Goal: Task Accomplishment & Management: Manage account settings

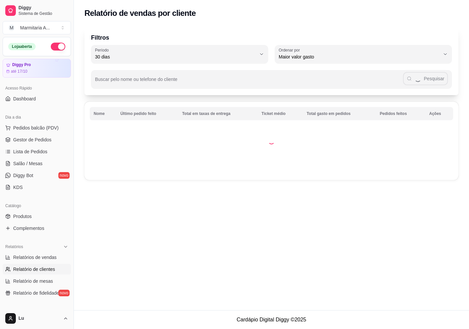
select select "30"
select select "HIGHEST_TOTAL_SPENT_WITH_ORDERS"
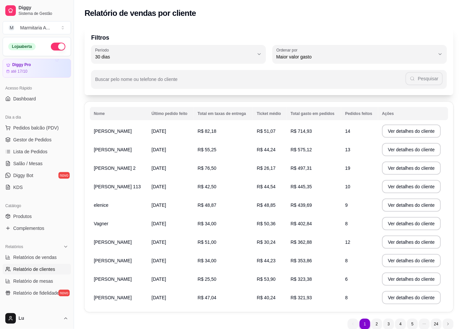
click at [320, 38] on p "Filtros" at bounding box center [268, 37] width 355 height 9
click at [301, 29] on div "Filtros 30 Período Hoje Ontem 7 dias 15 dias 30 dias 45 dias 60 dias Período 30…" at bounding box center [268, 60] width 369 height 69
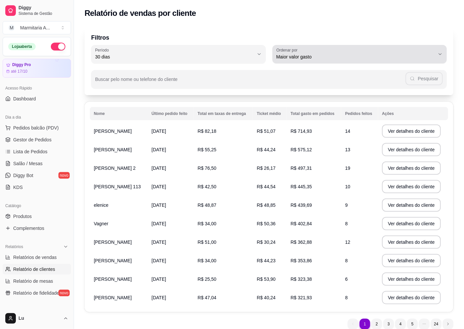
click at [312, 56] on span "Maior valor gasto" at bounding box center [355, 56] width 159 height 7
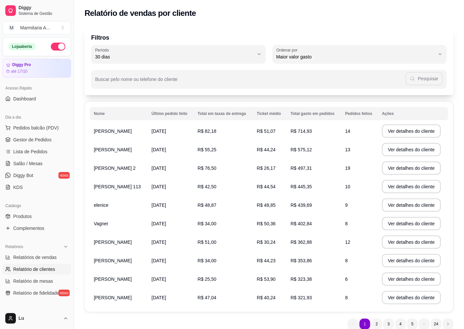
click at [320, 33] on p "Filtros" at bounding box center [268, 37] width 355 height 9
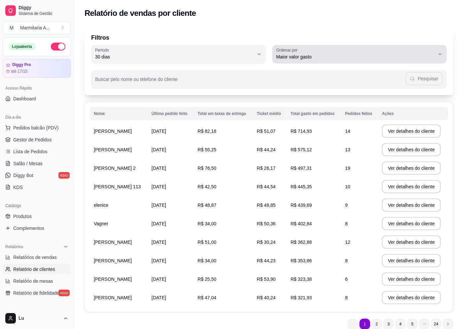
click at [320, 55] on span "Maior valor gasto" at bounding box center [355, 56] width 159 height 7
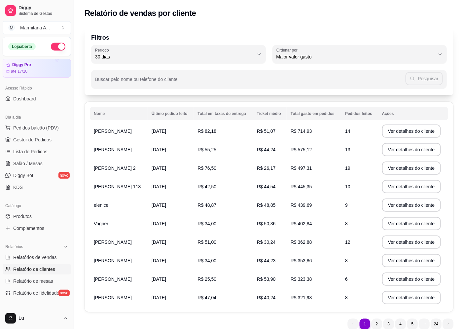
click at [325, 43] on div "Filtros 30 Período Hoje Ontem 7 dias 15 dias 30 dias 45 dias 60 dias Período 30…" at bounding box center [268, 60] width 369 height 69
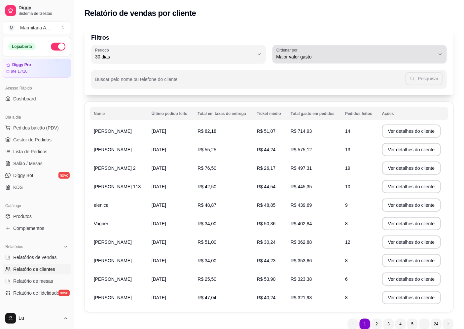
click at [317, 51] on div "Maior valor gasto" at bounding box center [355, 54] width 159 height 13
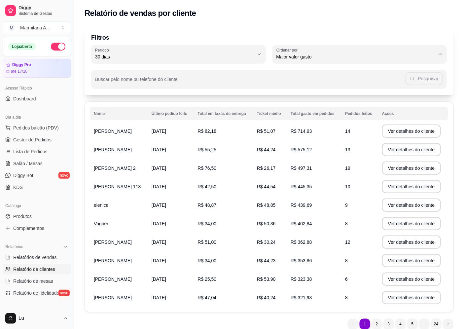
click at [315, 73] on span "Maior número de pedidos" at bounding box center [356, 72] width 151 height 6
type input "HIGHEST_ORDER_COUNT"
select select "HIGHEST_ORDER_COUNT"
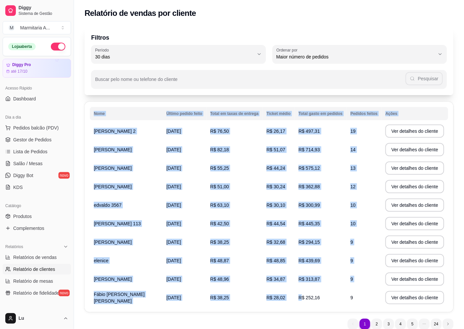
drag, startPoint x: 87, startPoint y: 130, endPoint x: 303, endPoint y: 294, distance: 270.7
click at [303, 294] on div "Nome Último pedido feito Total em taxas de entrega Ticket médio Total gasto em …" at bounding box center [268, 207] width 369 height 210
click at [275, 299] on span "R$ 28,02" at bounding box center [275, 297] width 19 height 5
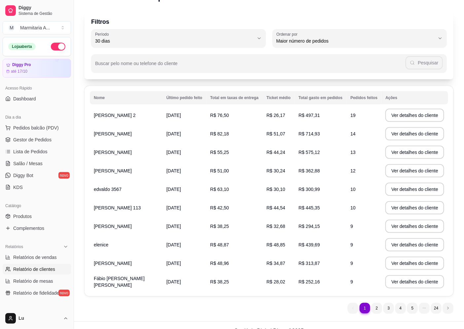
scroll to position [27, 0]
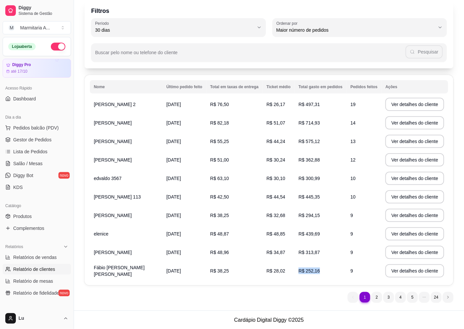
drag, startPoint x: 357, startPoint y: 270, endPoint x: 363, endPoint y: 272, distance: 5.9
click at [363, 272] on tr "Fábio [PERSON_NAME] [PERSON_NAME] [DATE] R$ 38,25 R$ 28,02 R$ 252,16 9 Ver deta…" at bounding box center [269, 270] width 358 height 18
click at [363, 271] on td "9" at bounding box center [363, 270] width 35 height 18
click at [43, 8] on span "Diggy" at bounding box center [43, 8] width 50 height 6
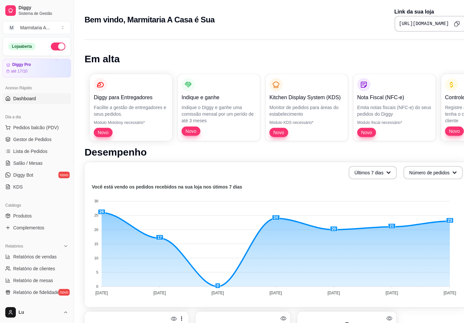
select select "30"
select select "HIGHEST_TOTAL_SPENT_WITH_ORDERS"
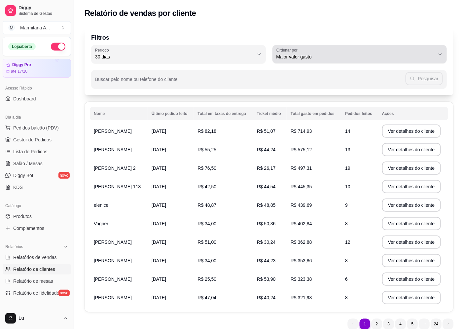
click at [346, 52] on div "Maior valor gasto" at bounding box center [355, 54] width 159 height 13
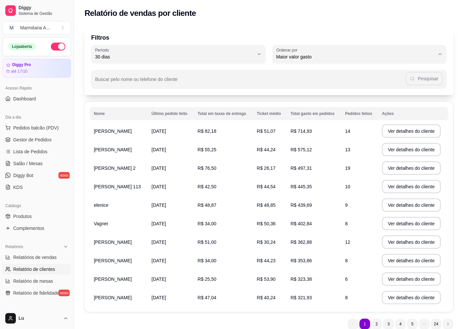
click at [318, 75] on span "Maior número de pedidos" at bounding box center [356, 72] width 151 height 6
type input "HIGHEST_ORDER_COUNT"
select select "HIGHEST_ORDER_COUNT"
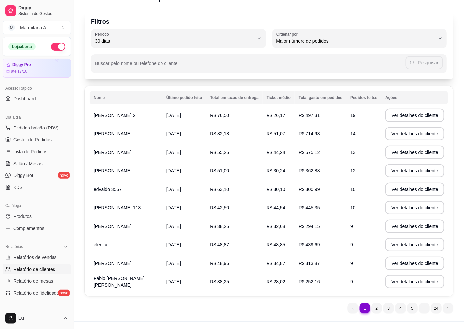
scroll to position [27, 0]
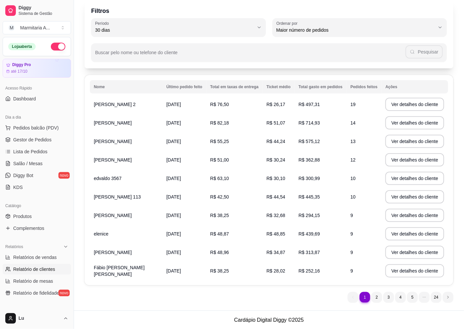
click at [383, 301] on ul "1 1 2 3 4 5 24" at bounding box center [400, 297] width 106 height 11
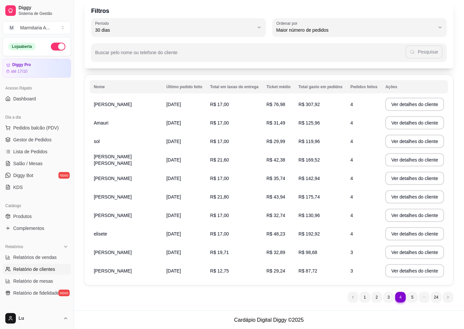
scroll to position [0, 0]
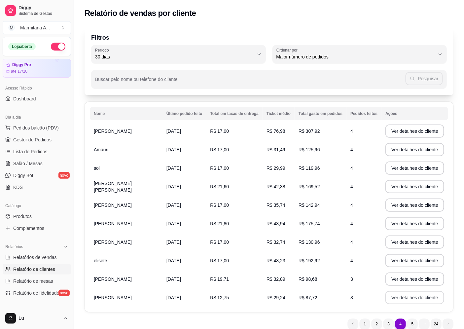
click at [389, 296] on button "Ver detalhes do cliente" at bounding box center [414, 297] width 59 height 13
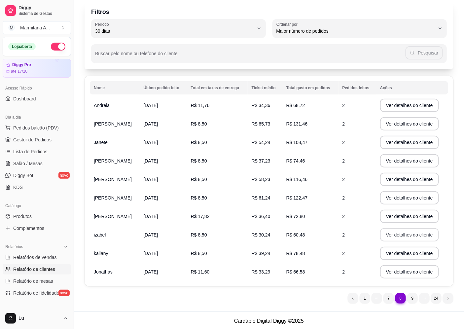
scroll to position [27, 0]
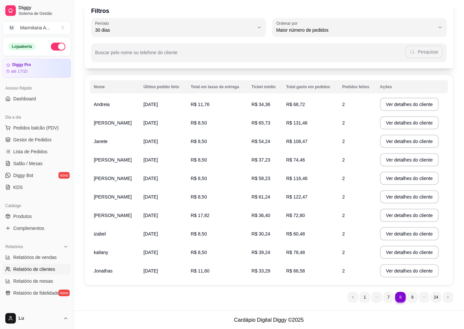
click at [418, 302] on nav "8 1 7 8 9 24" at bounding box center [400, 296] width 112 height 17
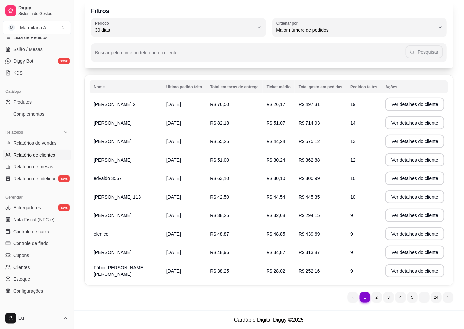
scroll to position [146, 0]
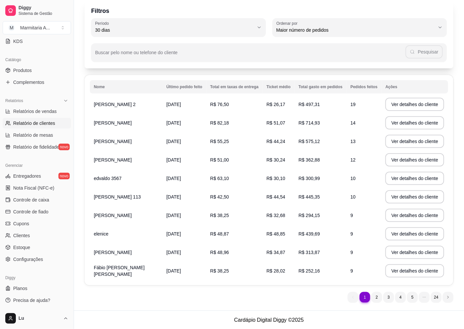
click at [136, 296] on div "1 1 2 3 4 5 24" at bounding box center [268, 297] width 369 height 11
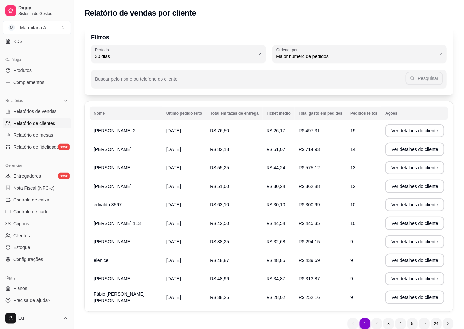
scroll to position [27, 0]
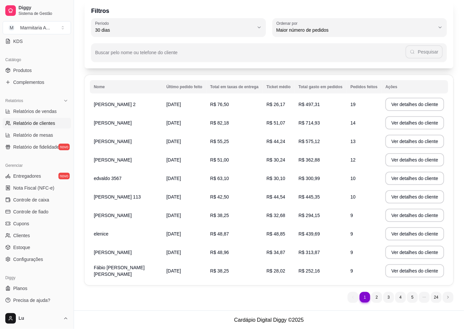
click at [206, 310] on footer "Cardápio Digital Diggy © 2025" at bounding box center [269, 319] width 390 height 19
drag, startPoint x: 195, startPoint y: 296, endPoint x: 124, endPoint y: 282, distance: 72.5
click at [124, 282] on div "Filtros 30 Período Hoje Ontem 7 [PERSON_NAME] 15 [PERSON_NAME] 30 [PERSON_NAME]…" at bounding box center [269, 153] width 390 height 314
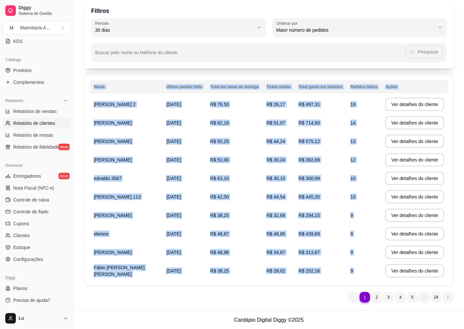
click at [170, 302] on div "Filtros 30 Período Hoje Ontem 7 [PERSON_NAME] 15 [PERSON_NAME] 30 [PERSON_NAME]…" at bounding box center [269, 153] width 390 height 314
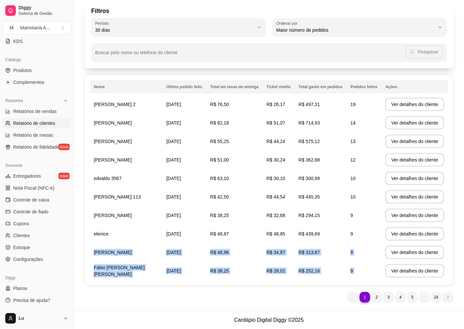
drag, startPoint x: 157, startPoint y: 289, endPoint x: 123, endPoint y: 258, distance: 46.5
click at [120, 258] on div "Filtros 30 Período Hoje Ontem 7 [PERSON_NAME] 15 [PERSON_NAME] 30 [PERSON_NAME]…" at bounding box center [269, 153] width 390 height 314
click at [161, 300] on div "1 1 2 3 4 5 24" at bounding box center [268, 297] width 369 height 11
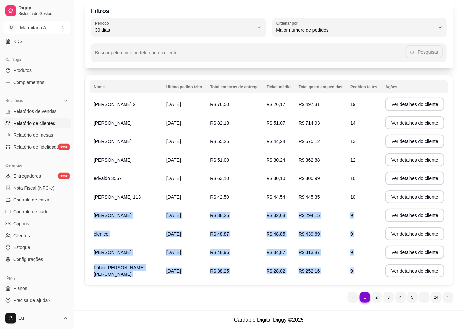
drag, startPoint x: 205, startPoint y: 299, endPoint x: 113, endPoint y: 220, distance: 121.0
click at [113, 221] on div "Filtros 30 Período Hoje Ontem 7 [PERSON_NAME] 15 [PERSON_NAME] 30 [PERSON_NAME]…" at bounding box center [269, 153] width 390 height 314
click at [168, 293] on div "1 1 2 3 4 5 24" at bounding box center [268, 297] width 369 height 11
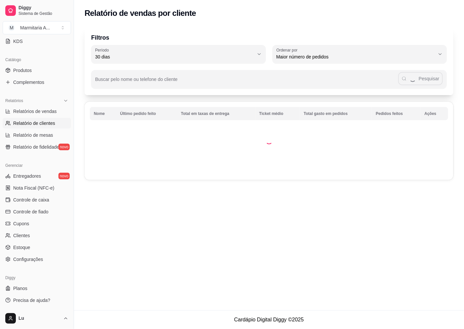
scroll to position [0, 0]
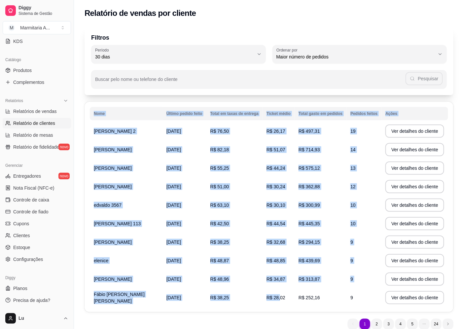
drag, startPoint x: 88, startPoint y: 127, endPoint x: 283, endPoint y: 298, distance: 259.0
click at [282, 298] on div "Nome Último pedido feito Total em taxas de entrega Ticket médio Total gasto em …" at bounding box center [268, 207] width 369 height 210
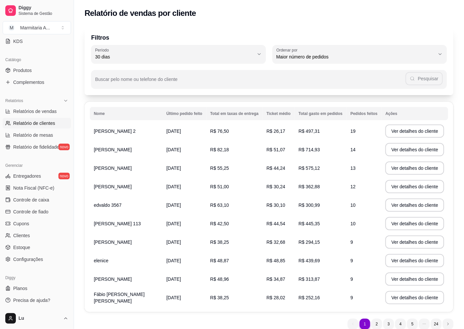
drag, startPoint x: 280, startPoint y: 309, endPoint x: 281, endPoint y: 312, distance: 3.7
click at [281, 312] on div "Filtros 30 Período Hoje Ontem 7 [PERSON_NAME] 15 [PERSON_NAME] 30 [PERSON_NAME]…" at bounding box center [269, 179] width 390 height 314
drag, startPoint x: 156, startPoint y: 101, endPoint x: 207, endPoint y: 136, distance: 62.0
click at [207, 136] on div "Filtros 30 Período Hoje Ontem 7 [PERSON_NAME] 15 [PERSON_NAME] 30 [PERSON_NAME]…" at bounding box center [269, 179] width 390 height 314
click at [175, 96] on div "Filtros 30 Período Hoje Ontem 7 [PERSON_NAME] 15 [PERSON_NAME] 30 [PERSON_NAME]…" at bounding box center [269, 179] width 390 height 314
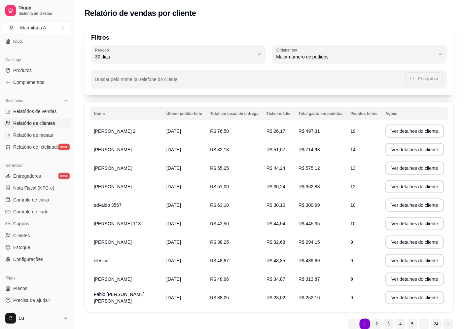
drag, startPoint x: 90, startPoint y: 100, endPoint x: 179, endPoint y: 98, distance: 88.8
click at [179, 98] on div "Filtros 30 Período Hoje Ontem 7 [PERSON_NAME] 15 [PERSON_NAME] 30 [PERSON_NAME]…" at bounding box center [269, 179] width 390 height 314
click at [177, 98] on div "Filtros 30 Período Hoje Ontem 7 [PERSON_NAME] 15 [PERSON_NAME] 30 [PERSON_NAME]…" at bounding box center [269, 179] width 390 height 314
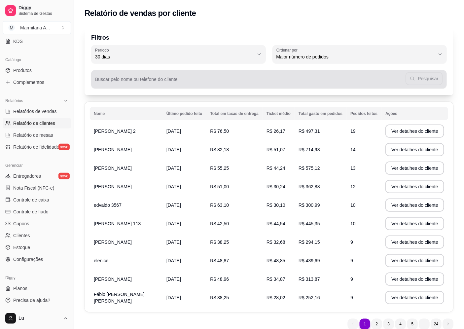
drag, startPoint x: 89, startPoint y: 101, endPoint x: 133, endPoint y: 84, distance: 47.5
click at [133, 84] on div "Filtros 30 Período Hoje Ontem 7 [PERSON_NAME] 15 [PERSON_NAME] 30 [PERSON_NAME]…" at bounding box center [269, 179] width 390 height 314
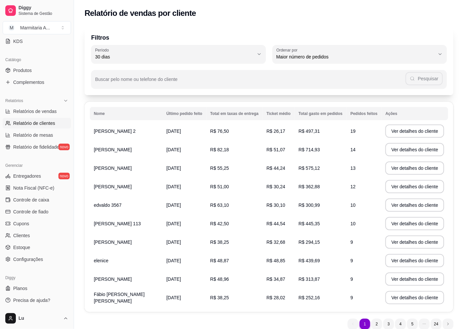
click at [156, 193] on table "Nome Último pedido feito Total em taxas de entrega Ticket médio Total gasto em …" at bounding box center [269, 207] width 358 height 200
click at [207, 202] on table "Nome Último pedido feito Total em taxas de entrega Ticket médio Total gasto em …" at bounding box center [269, 207] width 358 height 200
click at [100, 122] on table "Nome Último pedido feito Total em taxas de entrega Ticket médio Total gasto em …" at bounding box center [269, 207] width 358 height 200
click at [104, 119] on th "Nome" at bounding box center [126, 113] width 73 height 13
click at [118, 103] on div "Nome Último pedido feito Total em taxas de entrega Ticket médio Total gasto em …" at bounding box center [268, 207] width 369 height 210
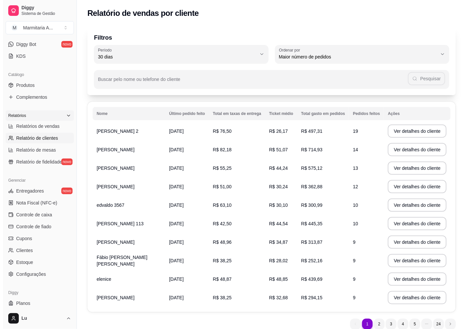
scroll to position [146, 0]
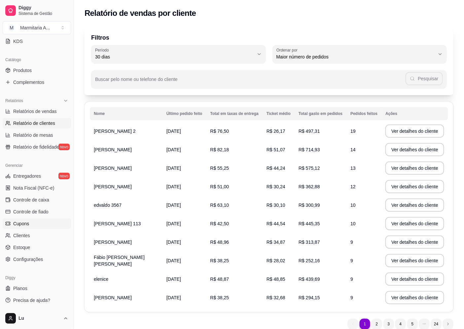
click at [31, 226] on link "Cupons" at bounding box center [37, 223] width 68 height 11
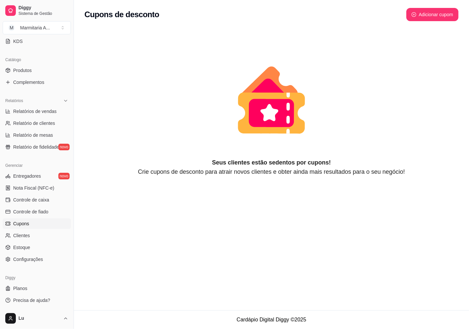
click at [435, 27] on div "Seus clientes estão sedentos por cupons! Crie cupons de desconto para atrair no…" at bounding box center [271, 104] width 395 height 159
click at [439, 21] on button "Adicionar cupom" at bounding box center [433, 14] width 52 height 13
select select "FIXED_VALUE"
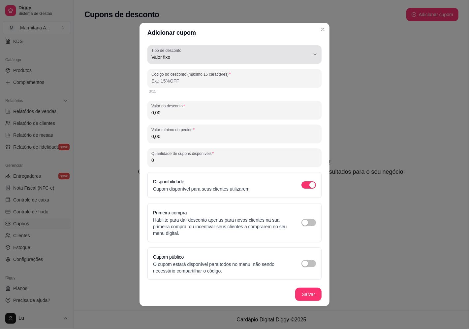
click at [265, 61] on button "Tipo de desconto Valor fixo" at bounding box center [234, 54] width 174 height 18
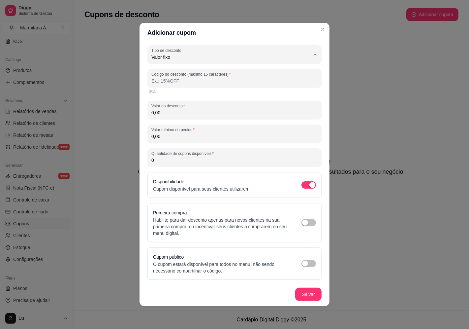
click at [345, 118] on div "Adicionar cupom FIXED_VALUE Tipo de desconto Valor fixo Porcentagem Frete gráti…" at bounding box center [234, 164] width 469 height 329
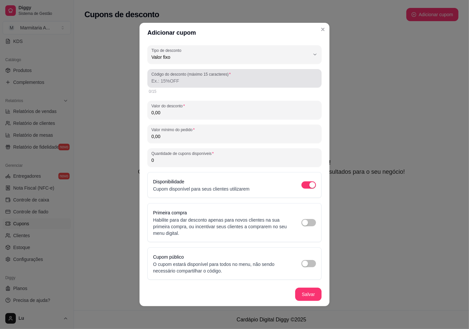
click at [249, 76] on div at bounding box center [234, 78] width 166 height 13
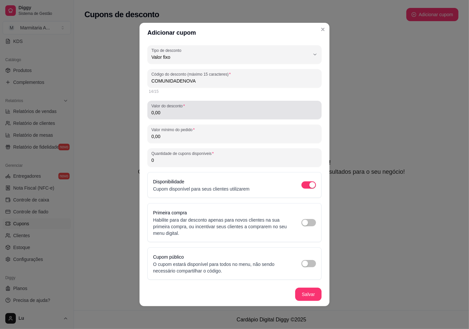
type input "COMUNIDADENOVA"
click at [187, 103] on label "Valor do desconto" at bounding box center [169, 106] width 36 height 6
click at [187, 109] on input "0,00" at bounding box center [234, 112] width 166 height 7
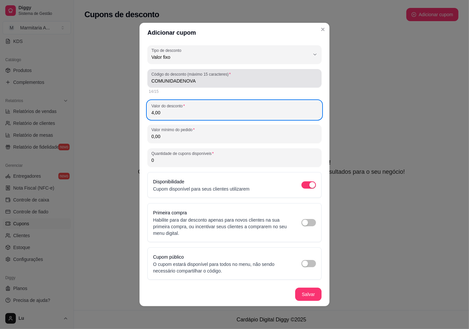
type input "4,00"
drag, startPoint x: 206, startPoint y: 77, endPoint x: 176, endPoint y: 51, distance: 39.4
click at [203, 54] on div "FIXED_VALUE Tipo de desconto Valor fixo Porcentagem Frete grátis Tipo de descon…" at bounding box center [234, 162] width 174 height 234
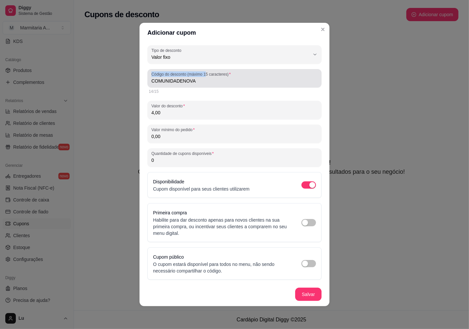
click at [213, 81] on input "COMUNIDADENOVA" at bounding box center [234, 81] width 166 height 7
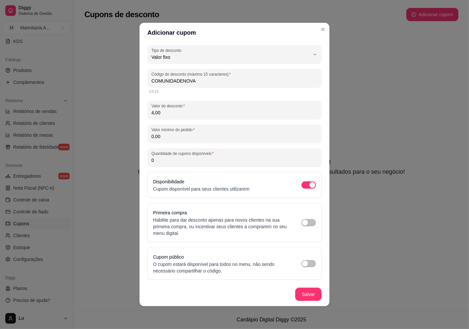
click at [175, 83] on input "COMUNIDADENOVA" at bounding box center [234, 81] width 166 height 7
type input "COMUNIDADENOVA"
click at [187, 98] on div "FIXED_VALUE Tipo de desconto Valor fixo Porcentagem Frete grátis Tipo de descon…" at bounding box center [234, 162] width 174 height 234
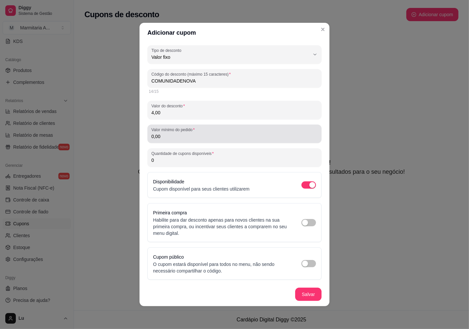
drag, startPoint x: 193, startPoint y: 142, endPoint x: 145, endPoint y: 132, distance: 49.8
click at [145, 132] on div "FIXED_VALUE Tipo de desconto Valor fixo Porcentagem Frete grátis Tipo de descon…" at bounding box center [235, 163] width 190 height 240
click at [178, 132] on label "Valor mínimo do pedido" at bounding box center [174, 130] width 46 height 6
click at [178, 133] on input "0,00" at bounding box center [234, 136] width 166 height 7
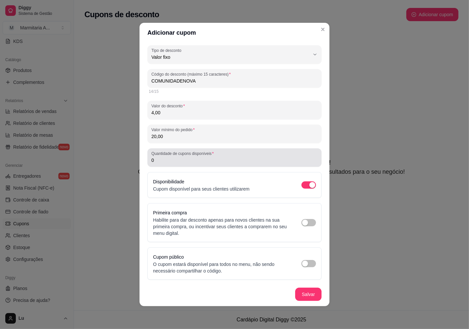
click at [189, 166] on div "Quantidade de cupons disponíveis 0" at bounding box center [234, 157] width 174 height 18
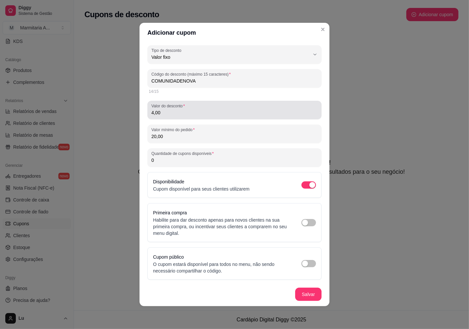
click at [197, 116] on div "4,00" at bounding box center [234, 109] width 166 height 13
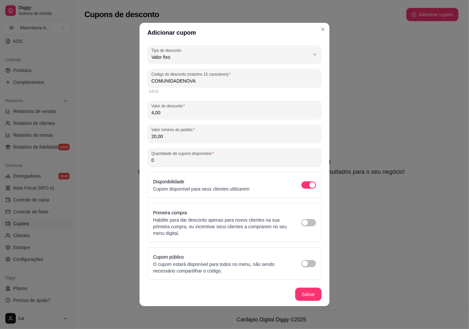
click at [195, 121] on div "FIXED_VALUE Tipo de desconto Valor fixo Porcentagem Frete grátis Tipo de descon…" at bounding box center [234, 162] width 174 height 234
drag, startPoint x: 195, startPoint y: 130, endPoint x: 136, endPoint y: 114, distance: 60.9
click at [136, 114] on div "Adicionar cupom FIXED_VALUE Tipo de desconto Valor fixo Porcentagem Frete gráti…" at bounding box center [234, 164] width 469 height 329
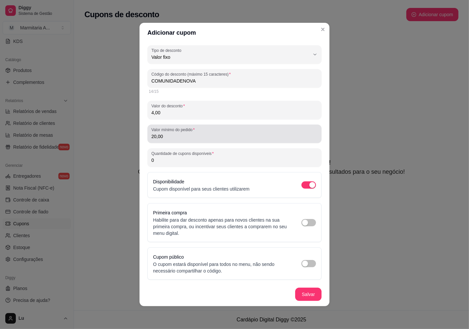
click at [187, 126] on div "Valor mínimo do pedido 20,00" at bounding box center [234, 133] width 174 height 18
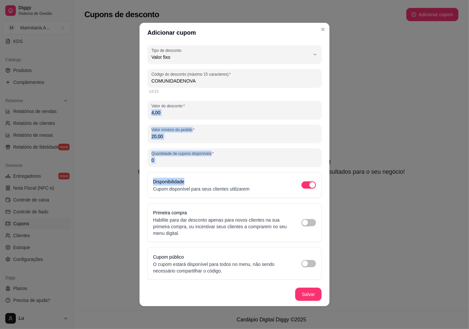
drag, startPoint x: 194, startPoint y: 169, endPoint x: 136, endPoint y: 106, distance: 85.7
click at [136, 106] on div "Adicionar cupom FIXED_VALUE Tipo de desconto Valor fixo Porcentagem Frete gráti…" at bounding box center [234, 164] width 469 height 329
click at [182, 168] on div "FIXED_VALUE Tipo de desconto Valor fixo Porcentagem Frete grátis Tipo de descon…" at bounding box center [234, 162] width 174 height 234
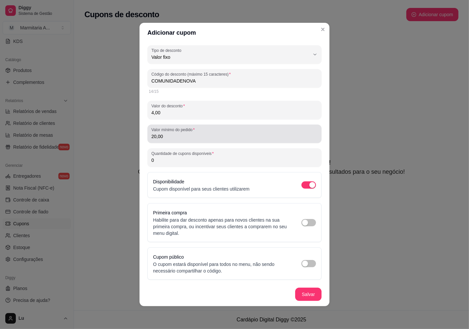
click at [184, 134] on input "20,00" at bounding box center [234, 136] width 166 height 7
click at [181, 142] on div "Valor mínimo do pedido 0,02" at bounding box center [234, 133] width 174 height 18
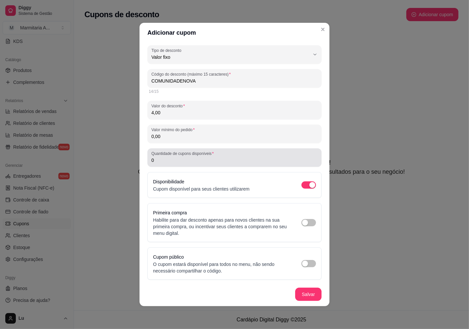
type input "0,00"
click at [178, 165] on div "Quantidade de cupons disponíveis 0" at bounding box center [234, 157] width 174 height 18
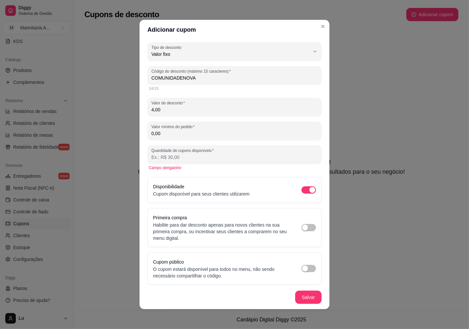
click at [169, 161] on div "Quantidade de cupons disponíveis" at bounding box center [234, 154] width 174 height 18
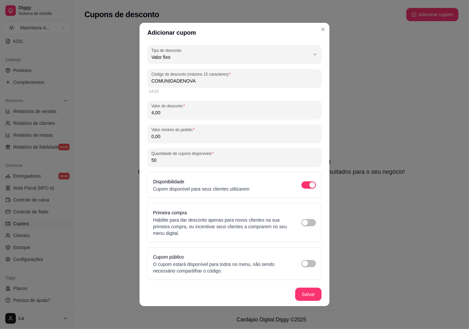
type input "50"
click at [169, 168] on div "FIXED_VALUE Tipo de desconto Valor fixo Porcentagem Frete grátis Tipo de descon…" at bounding box center [234, 162] width 174 height 234
drag, startPoint x: 206, startPoint y: 79, endPoint x: 143, endPoint y: 82, distance: 63.1
click at [143, 82] on div "FIXED_VALUE Tipo de desconto Valor fixo Porcentagem Frete grátis Tipo de descon…" at bounding box center [235, 163] width 190 height 240
click at [206, 90] on div "14/15" at bounding box center [235, 91] width 172 height 5
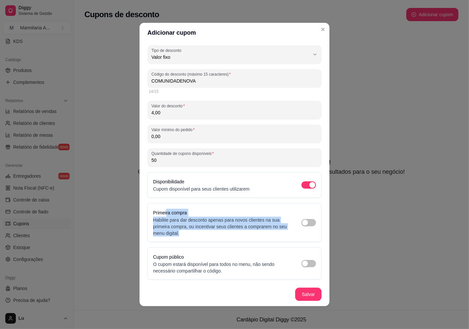
drag, startPoint x: 176, startPoint y: 220, endPoint x: 197, endPoint y: 249, distance: 36.0
click at [192, 242] on div "Primeira compra Habilite para dar desconto apenas para novos clientes na sua pr…" at bounding box center [234, 222] width 174 height 39
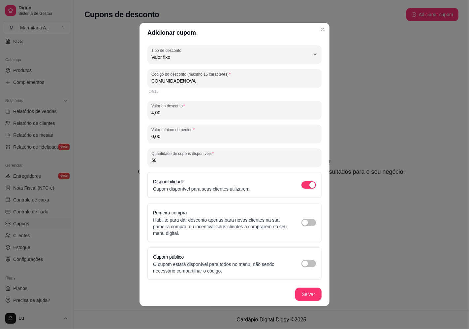
click at [263, 285] on footer "Salvar" at bounding box center [235, 294] width 190 height 24
click at [299, 291] on div "Salvar" at bounding box center [305, 293] width 33 height 13
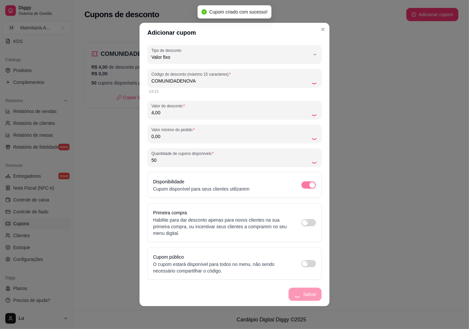
drag, startPoint x: 203, startPoint y: 79, endPoint x: 157, endPoint y: 78, distance: 45.9
click at [157, 78] on input "COMUNIDADENOVA" at bounding box center [231, 81] width 160 height 7
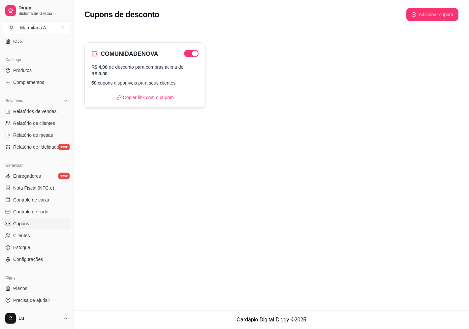
click at [133, 77] on div "R$ 4,00 de desconto para compras acima de R$ 0,00 50 cupons disponíveis para se…" at bounding box center [144, 75] width 107 height 22
select select "FIXED_VALUE"
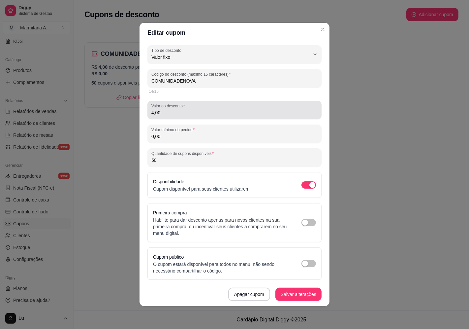
drag, startPoint x: 180, startPoint y: 114, endPoint x: 81, endPoint y: 113, distance: 99.3
click at [81, 113] on div "Editar cupom FIXED_VALUE Tipo de desconto Valor fixo Porcentagem Frete grátis T…" at bounding box center [234, 164] width 469 height 329
click at [180, 112] on input "4,00" at bounding box center [234, 112] width 166 height 7
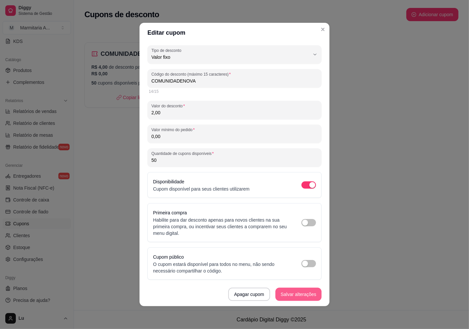
type input "2,00"
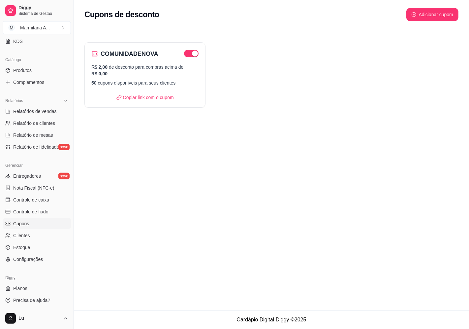
click at [113, 261] on div "Cupons de desconto Adicionar cupom COMUNIDADENOVA R$ 2,00 de desconto para comp…" at bounding box center [271, 155] width 395 height 310
click at [342, 234] on div "Cupons de desconto Adicionar cupom COMUNIDADENOVA R$ 2,00 de desconto para comp…" at bounding box center [271, 155] width 395 height 310
click at [340, 200] on div "Cupons de desconto Adicionar cupom COMUNIDADENOVA R$ 2,00 de desconto para comp…" at bounding box center [271, 155] width 395 height 310
